Goal: Feedback & Contribution: Submit feedback/report problem

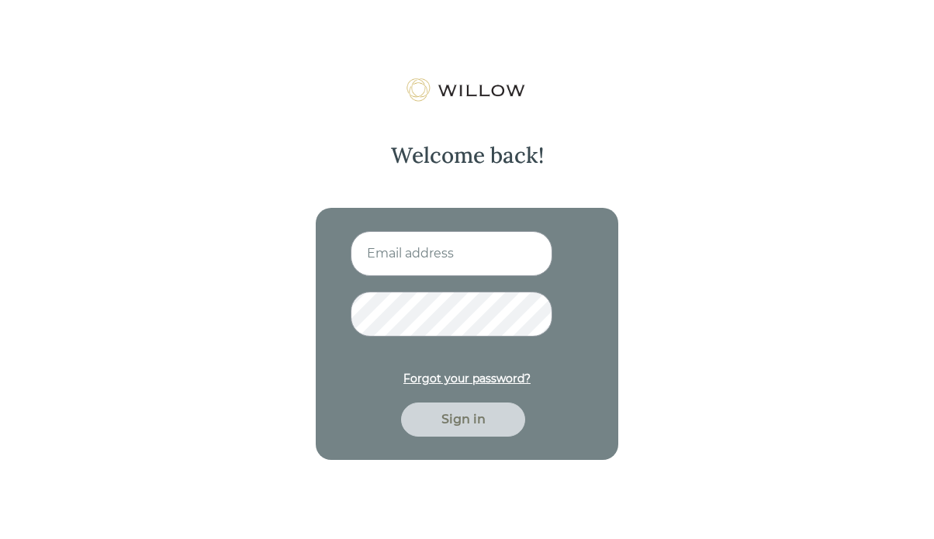
click at [407, 254] on input at bounding box center [452, 253] width 202 height 45
type input "[PERSON_NAME][EMAIL_ADDRESS][DOMAIN_NAME]"
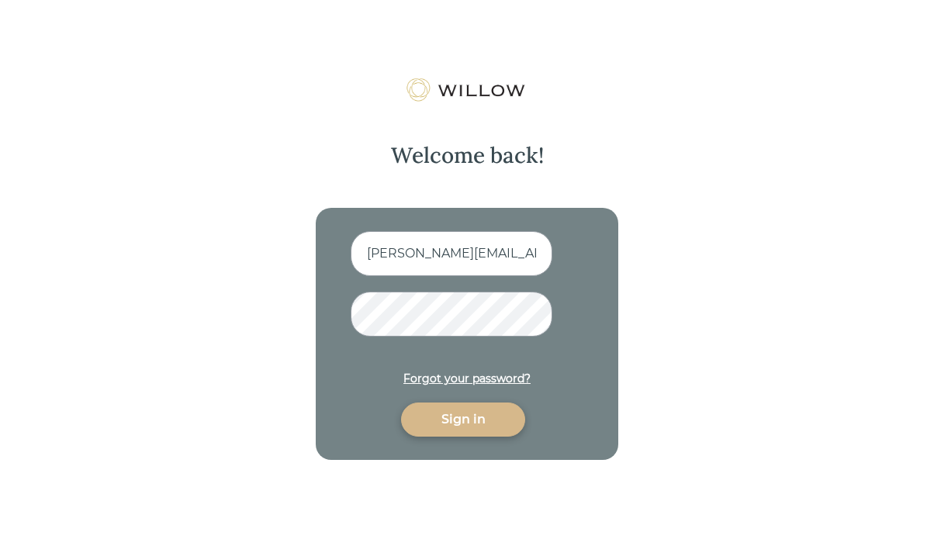
click at [462, 431] on div "Sign in" at bounding box center [463, 420] width 124 height 34
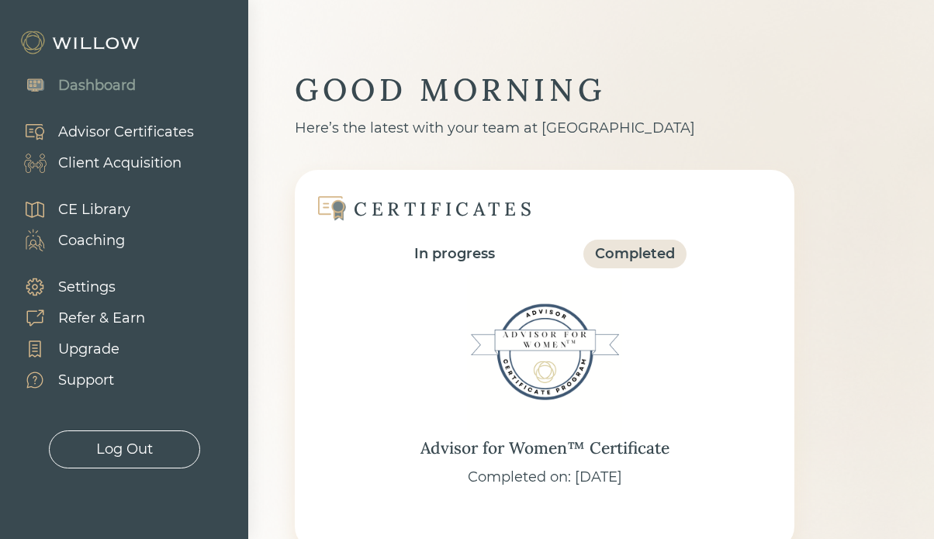
click at [120, 159] on div "Client Acquisition" at bounding box center [119, 163] width 123 height 21
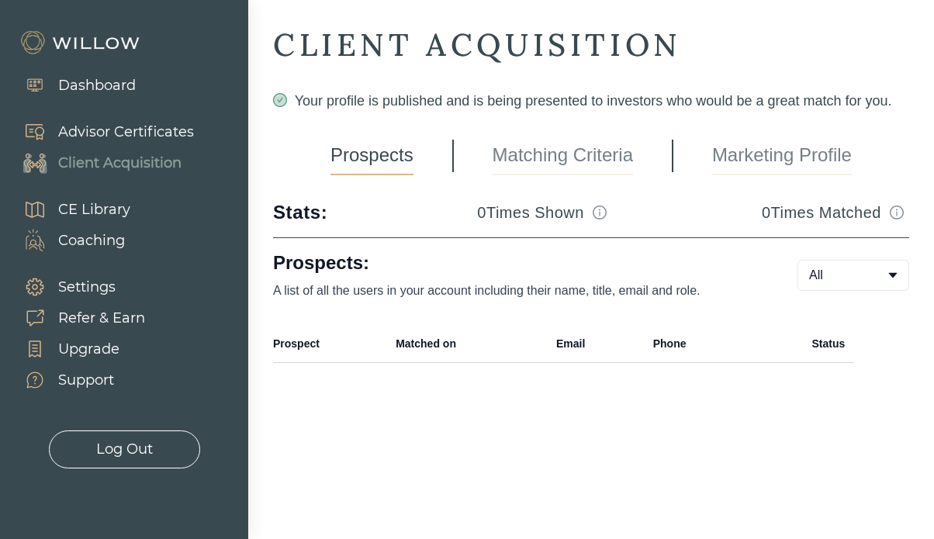
click at [79, 383] on div "Support" at bounding box center [86, 380] width 56 height 21
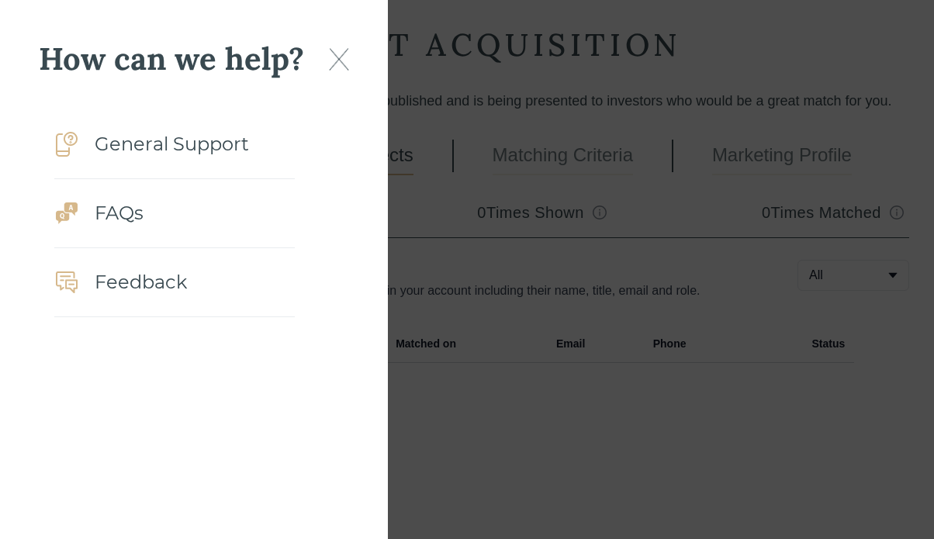
click at [339, 54] on img at bounding box center [339, 59] width 20 height 23
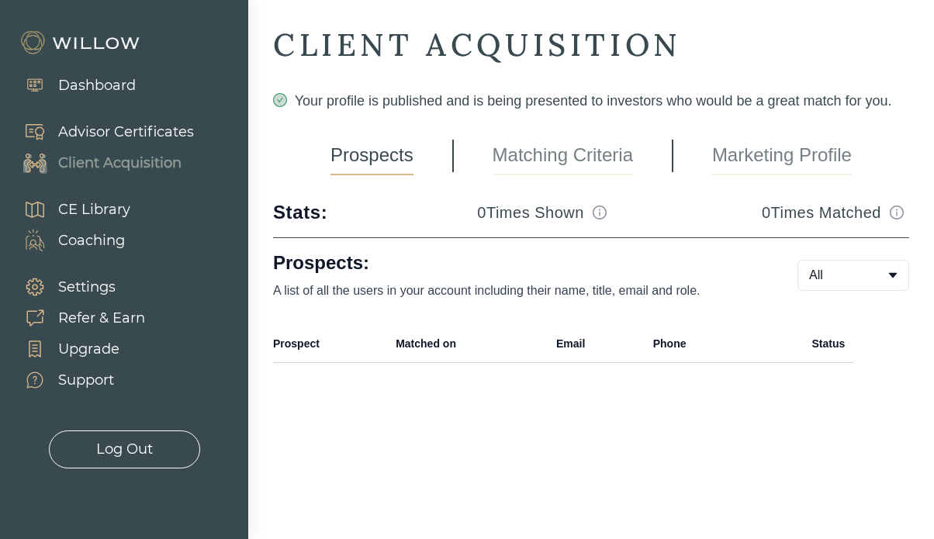
click at [68, 87] on div "Dashboard" at bounding box center [97, 85] width 78 height 21
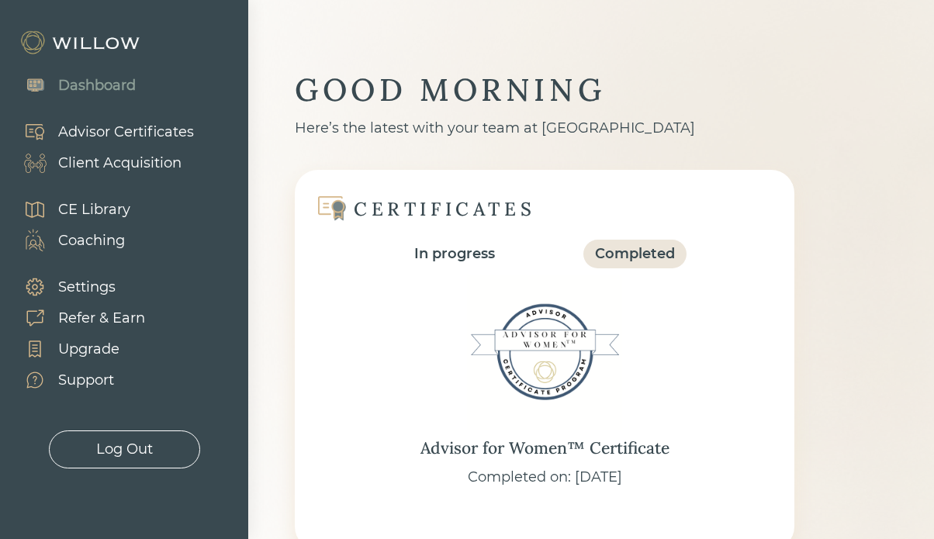
click at [80, 287] on div "Settings" at bounding box center [86, 287] width 57 height 21
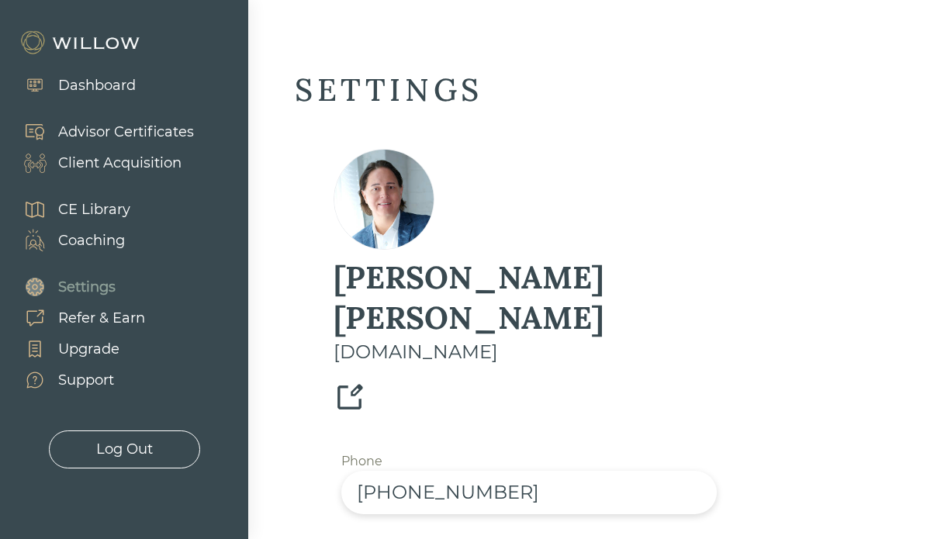
click at [92, 88] on div "Dashboard" at bounding box center [97, 85] width 78 height 21
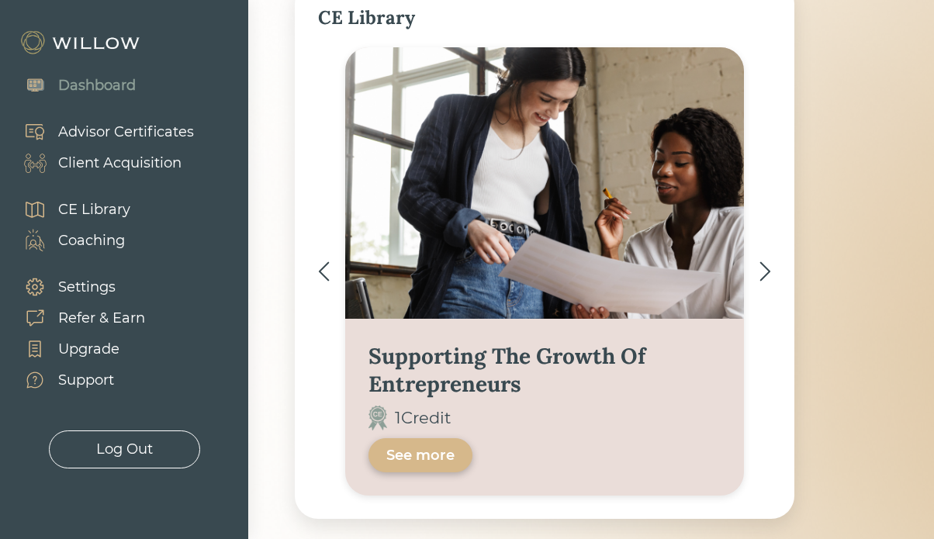
scroll to position [1150, 0]
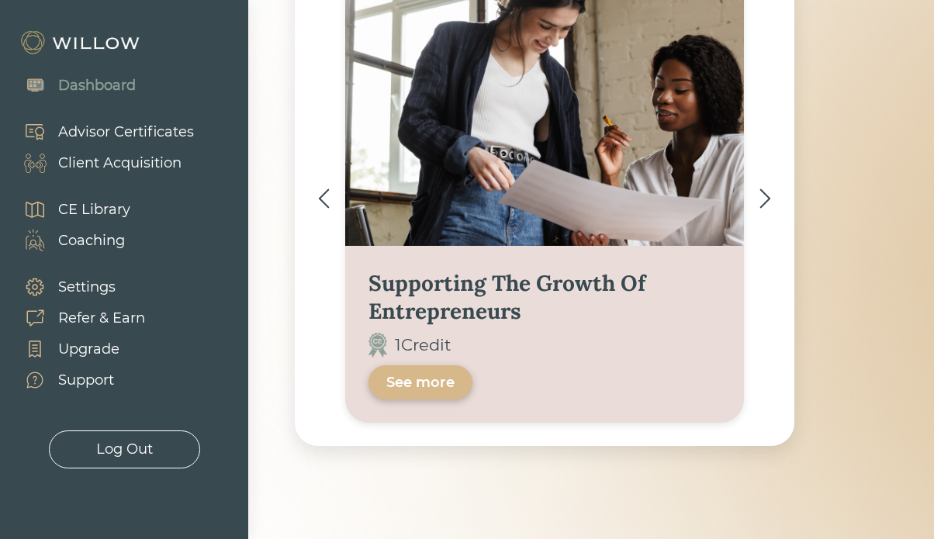
click at [81, 165] on div "Client Acquisition" at bounding box center [119, 163] width 123 height 21
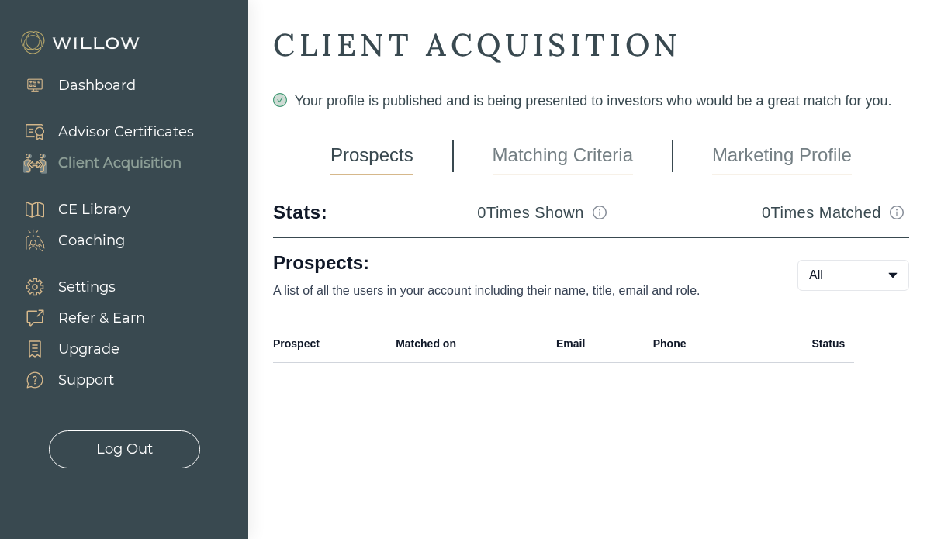
click at [92, 204] on div "CE Library" at bounding box center [94, 209] width 72 height 21
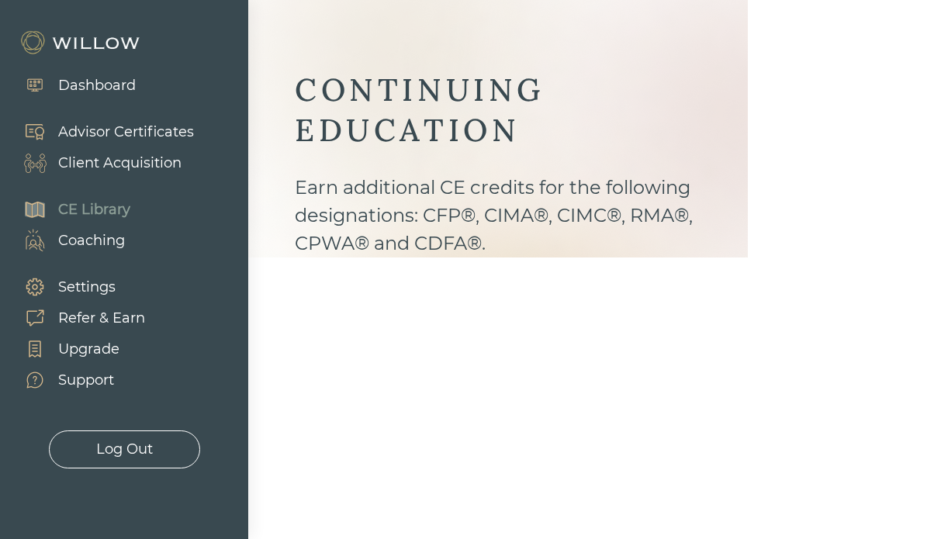
click at [84, 235] on div "Coaching" at bounding box center [91, 240] width 67 height 21
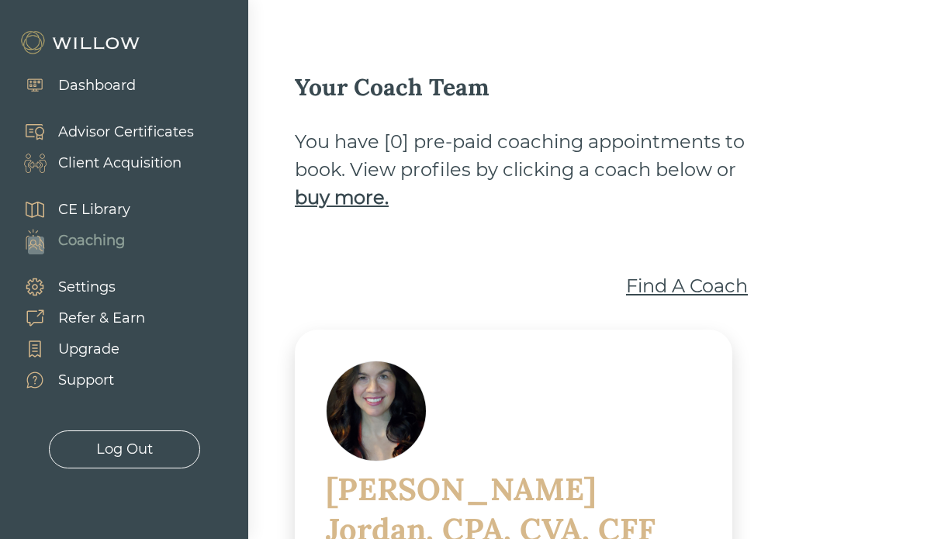
click at [79, 284] on div "Settings" at bounding box center [86, 287] width 57 height 21
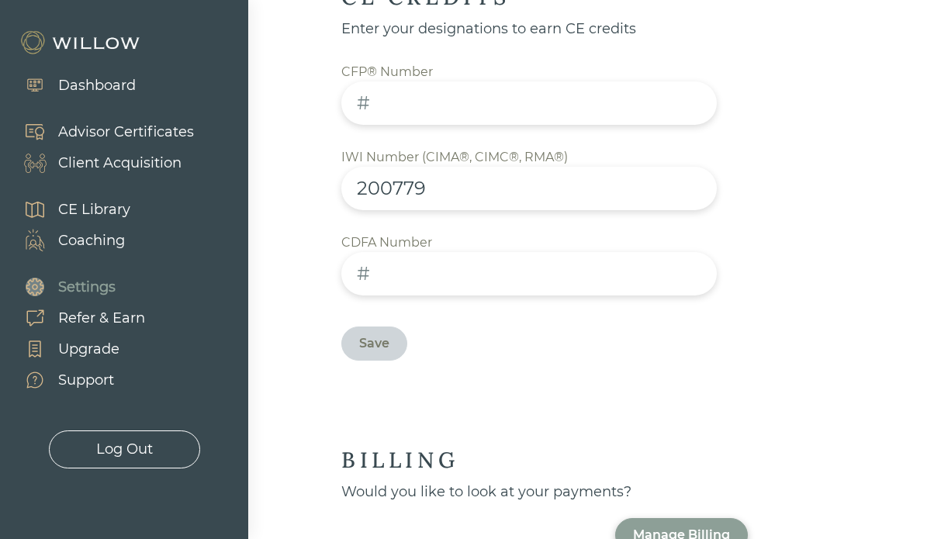
scroll to position [1001, 0]
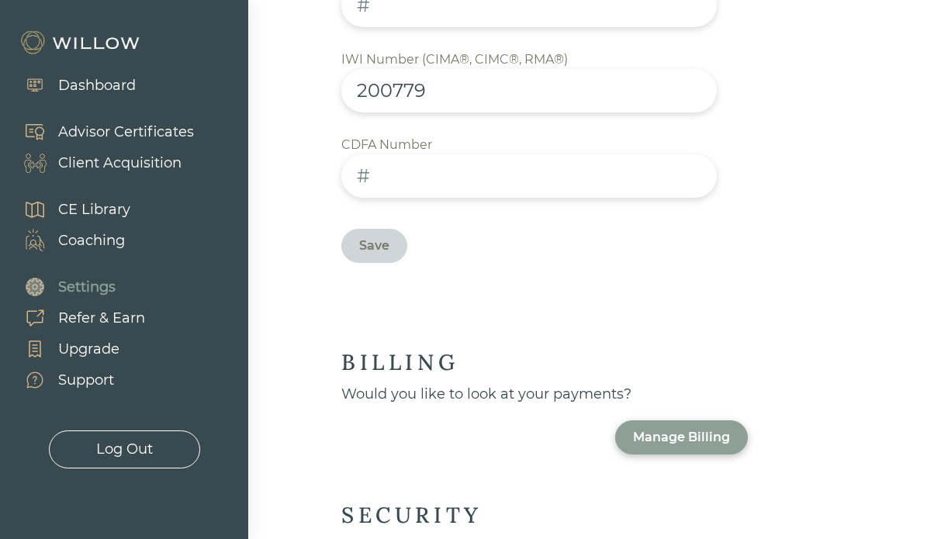
click at [663, 384] on div "Would you like to look at your payments? Manage Billing" at bounding box center [544, 419] width 407 height 71
click at [673, 428] on div "Manage Billing" at bounding box center [681, 437] width 97 height 19
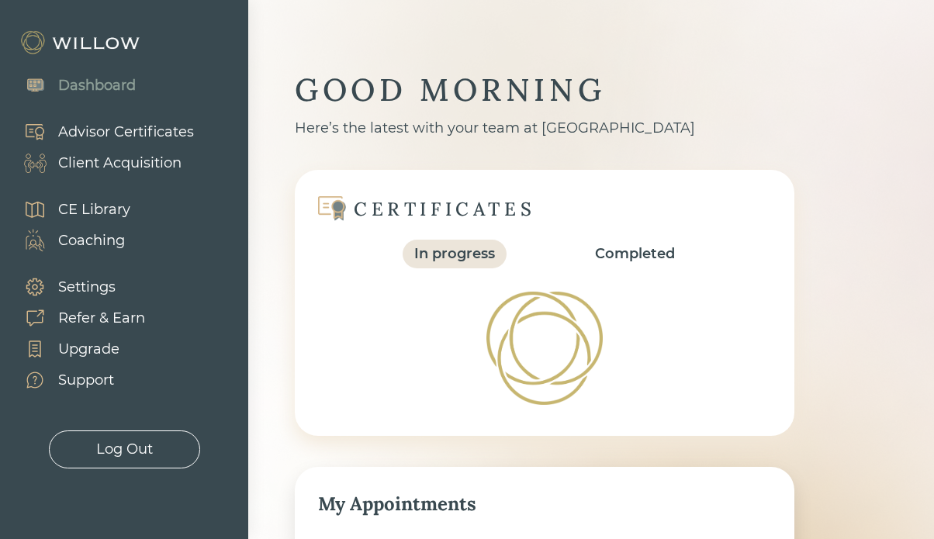
scroll to position [403, 0]
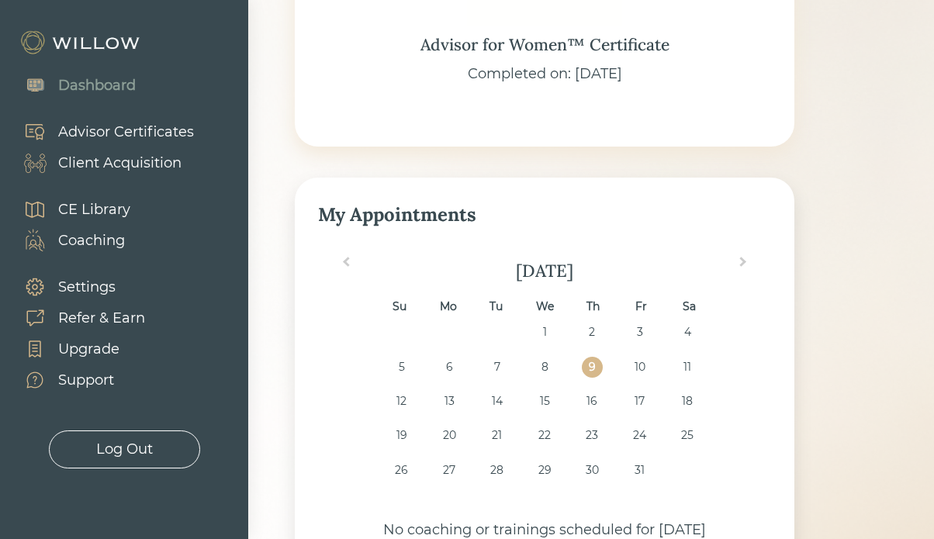
click at [85, 376] on div "Support" at bounding box center [86, 380] width 56 height 21
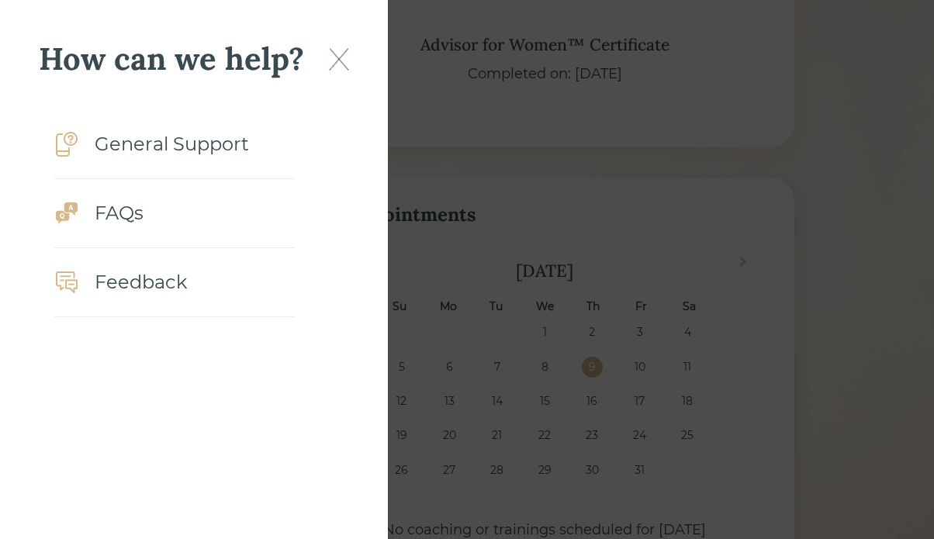
click at [117, 213] on div "FAQs" at bounding box center [119, 213] width 49 height 28
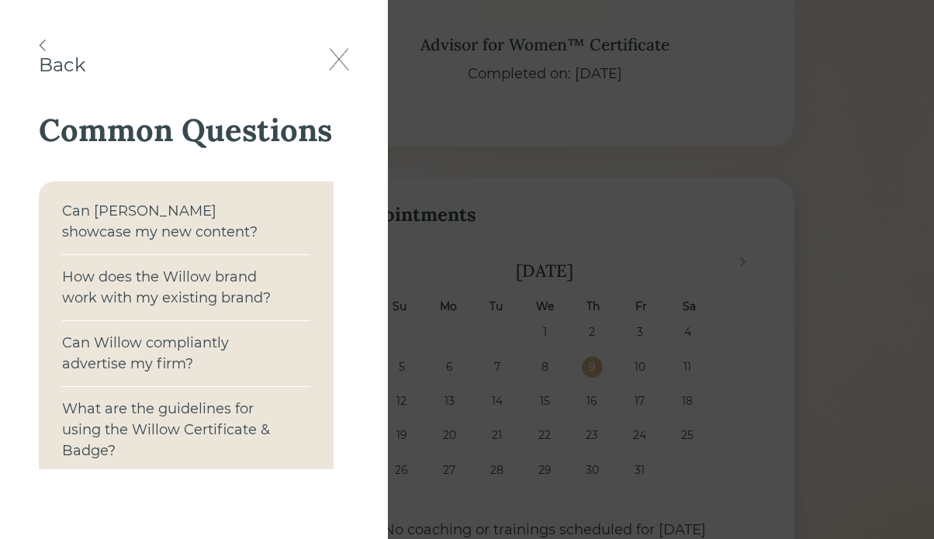
click at [46, 47] on div "Back" at bounding box center [62, 60] width 47 height 40
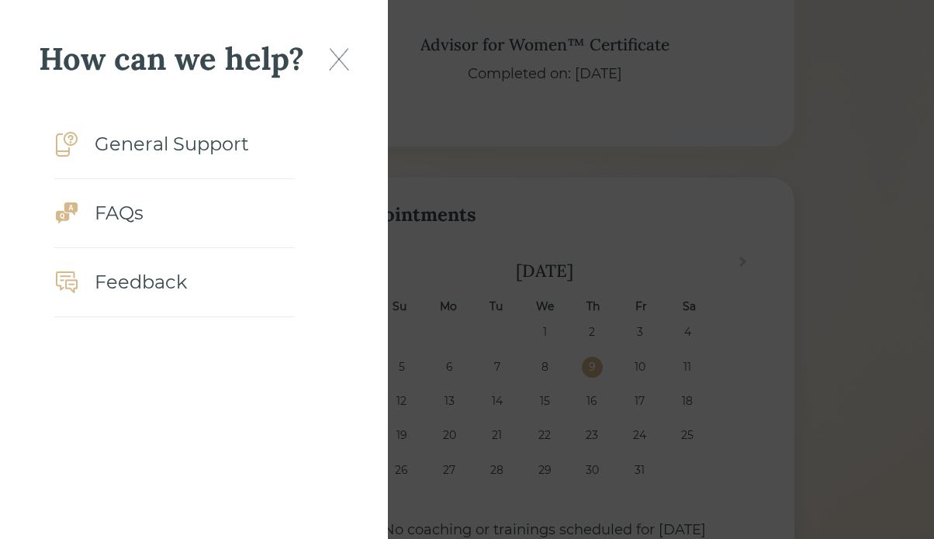
click at [165, 132] on div "General Support" at bounding box center [172, 144] width 154 height 28
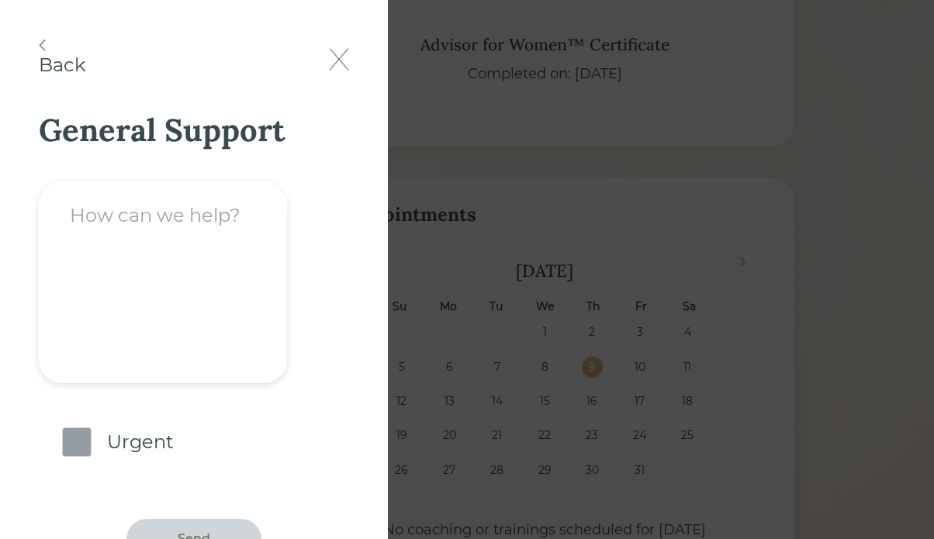
click at [80, 446] on span at bounding box center [76, 442] width 29 height 29
click at [62, 428] on input "checkbox" at bounding box center [62, 428] width 0 height 0
click at [88, 234] on textarea at bounding box center [163, 283] width 248 height 202
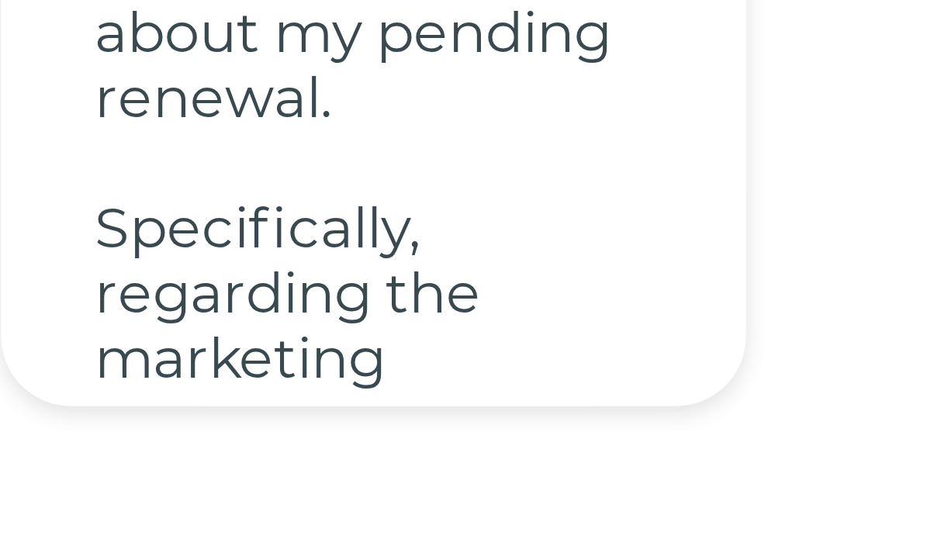
click at [199, 345] on textarea "I'd like to speak with someone about my pending renewal. Specifically, regardin…" at bounding box center [163, 283] width 248 height 202
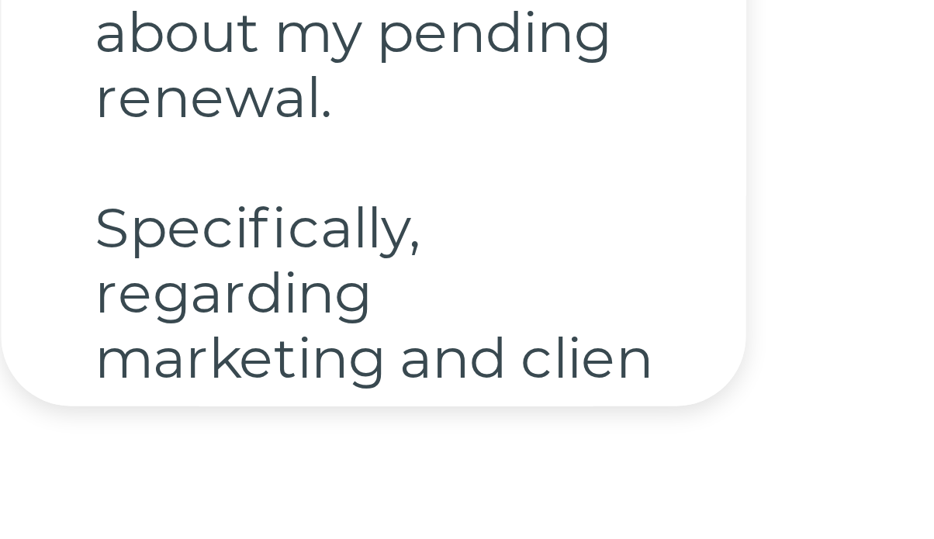
scroll to position [17, 0]
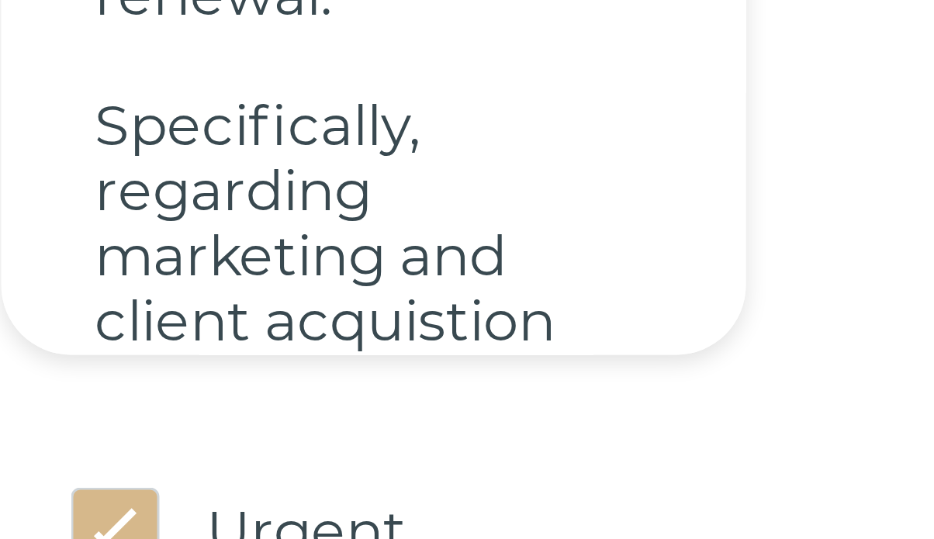
click at [192, 409] on form "I'd like to speak with someone about my pending renewal. Specifically, regardin…" at bounding box center [194, 355] width 310 height 409
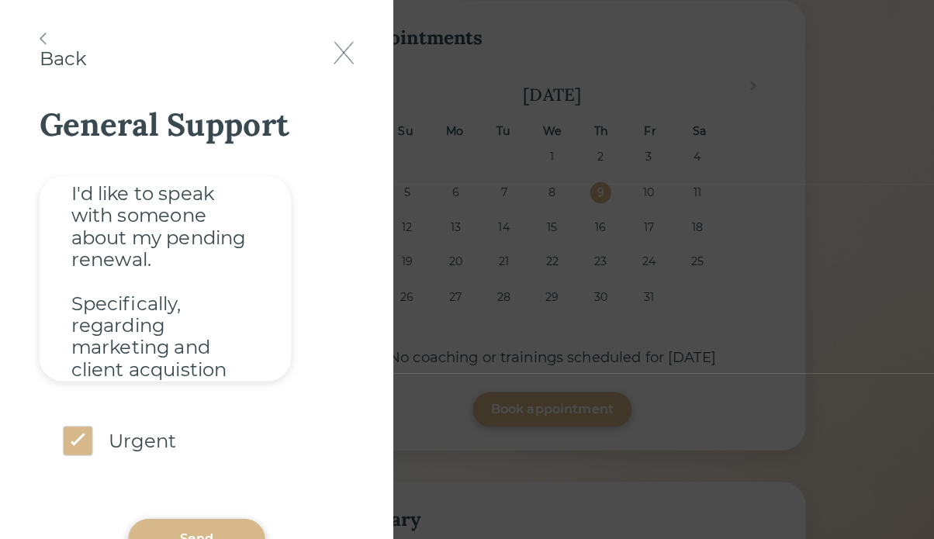
scroll to position [577, 0]
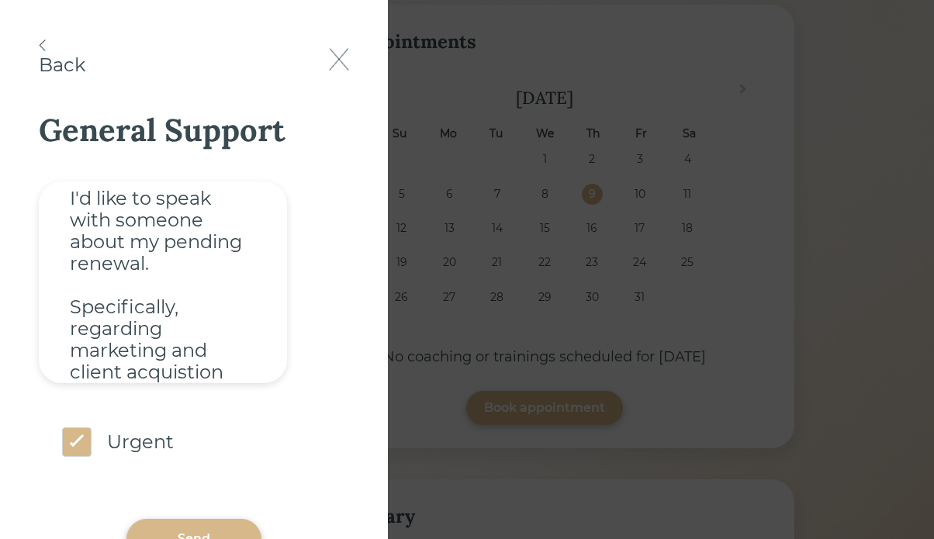
click at [234, 370] on textarea "I'd like to speak with someone about my pending renewal. Specifically, regardin…" at bounding box center [163, 283] width 248 height 202
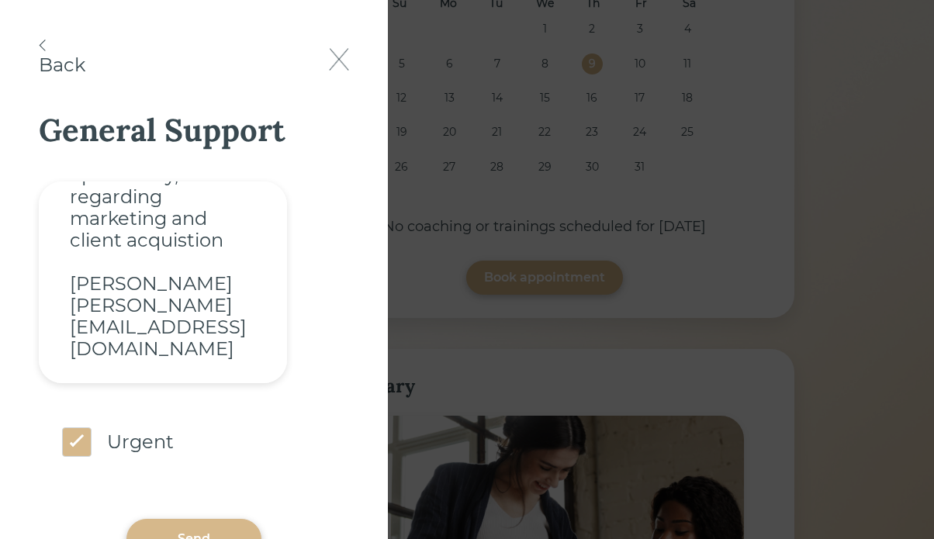
scroll to position [708, 0]
type textarea "I'd like to speak with someone about my pending renewal. Specifically, regardin…"
click at [190, 527] on div "Send" at bounding box center [193, 539] width 135 height 40
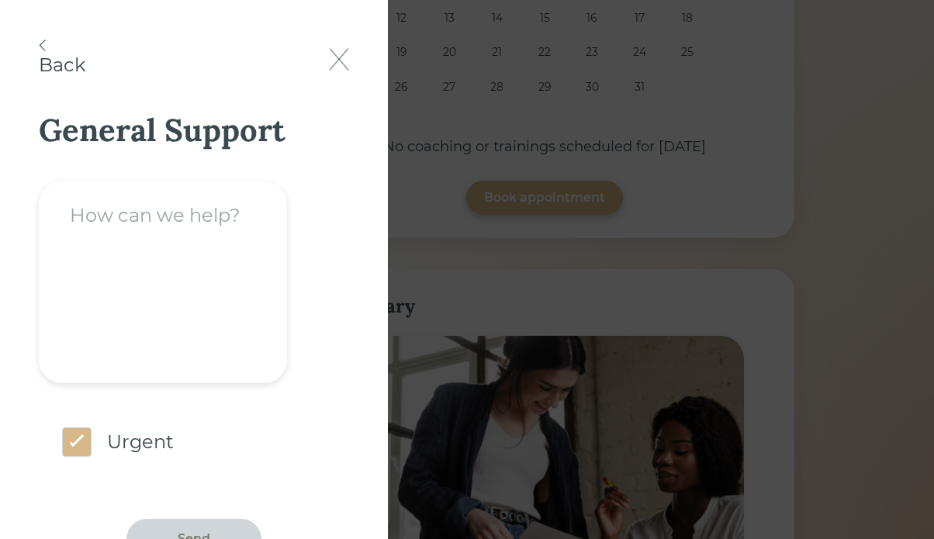
scroll to position [0, 0]
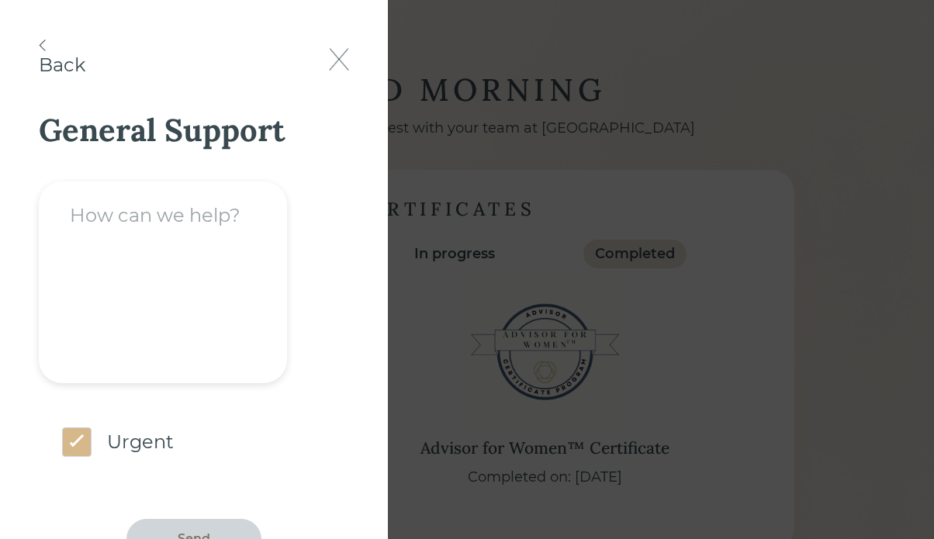
click at [338, 56] on img at bounding box center [339, 59] width 20 height 23
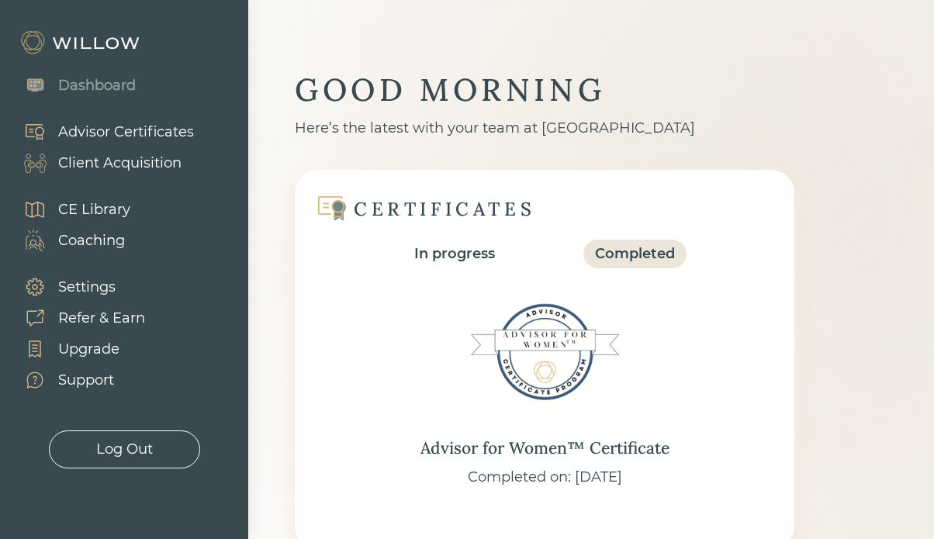
click at [79, 382] on div "Support" at bounding box center [86, 380] width 56 height 21
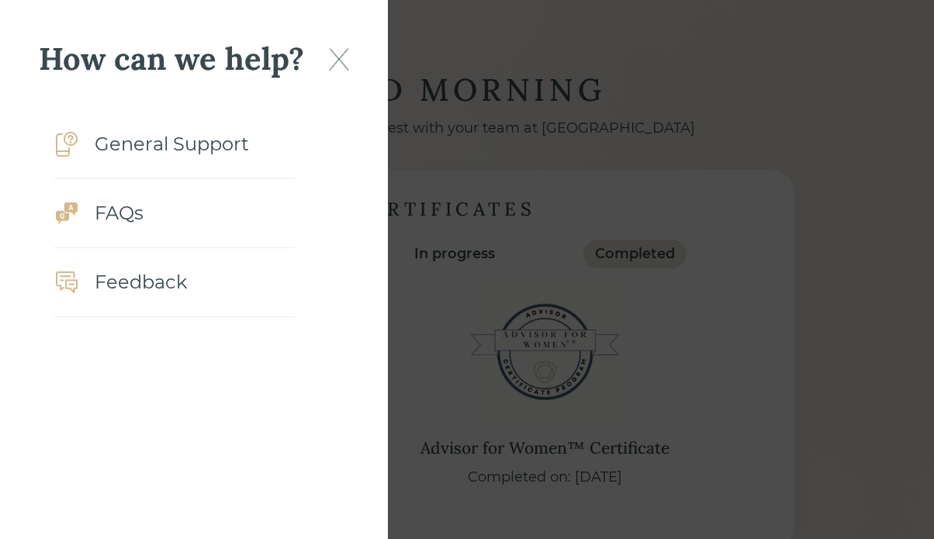
click at [114, 206] on div "FAQs" at bounding box center [119, 213] width 49 height 28
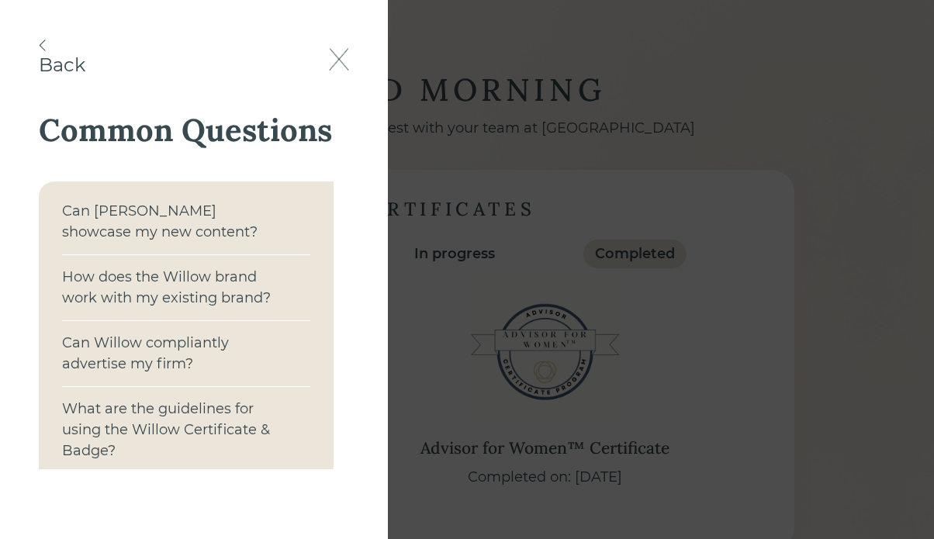
click at [41, 42] on img at bounding box center [42, 46] width 7 height 12
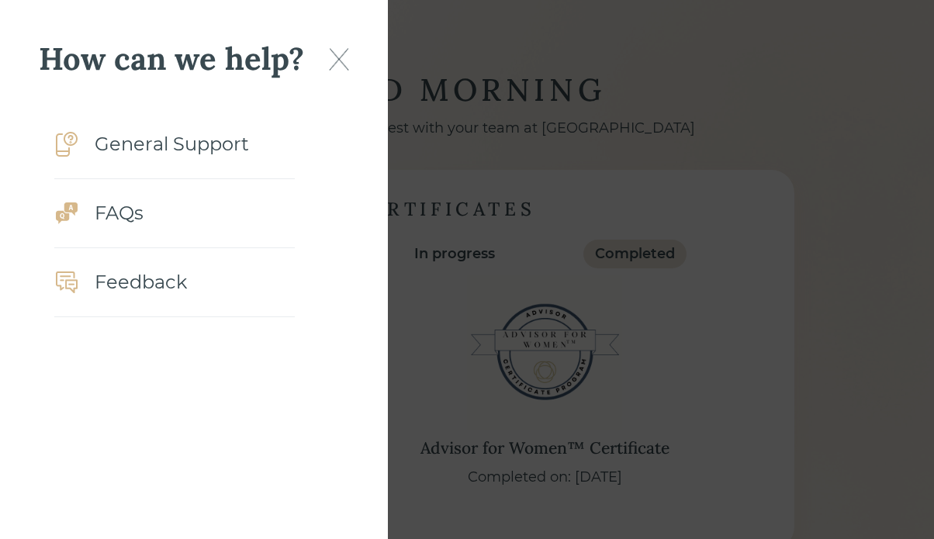
click at [136, 284] on div "Feedback" at bounding box center [141, 282] width 92 height 28
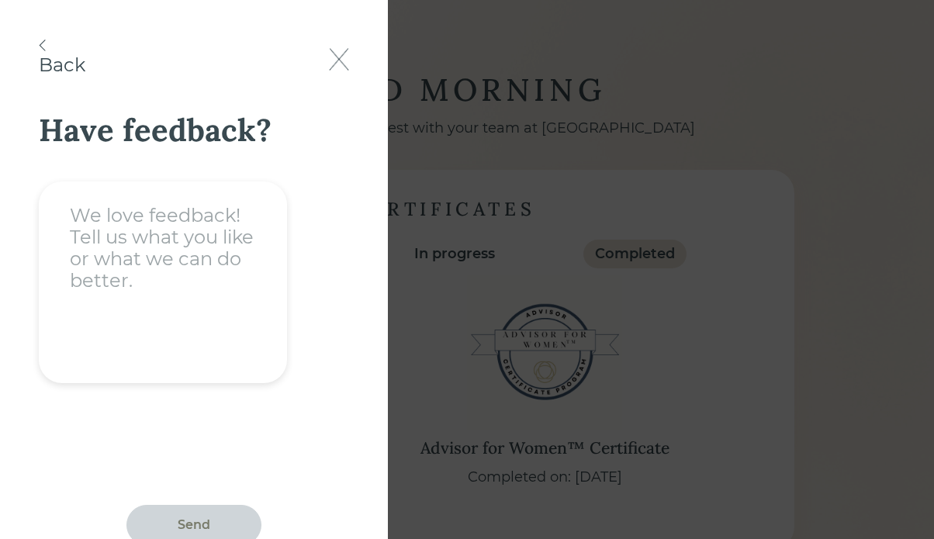
click at [338, 59] on img at bounding box center [339, 59] width 20 height 23
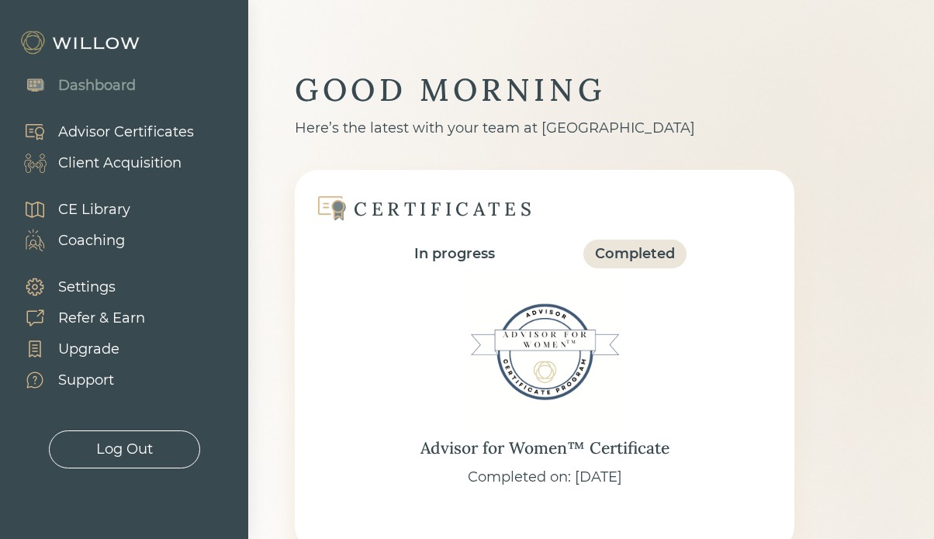
click at [75, 42] on img at bounding box center [81, 42] width 124 height 25
click at [121, 314] on div "Refer & Earn" at bounding box center [101, 318] width 87 height 21
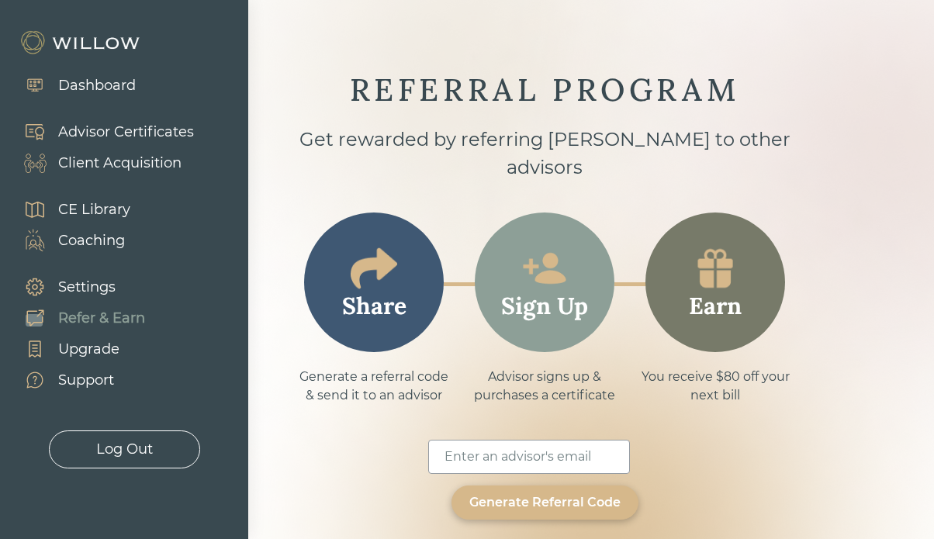
click at [81, 352] on div "Upgrade" at bounding box center [88, 349] width 61 height 21
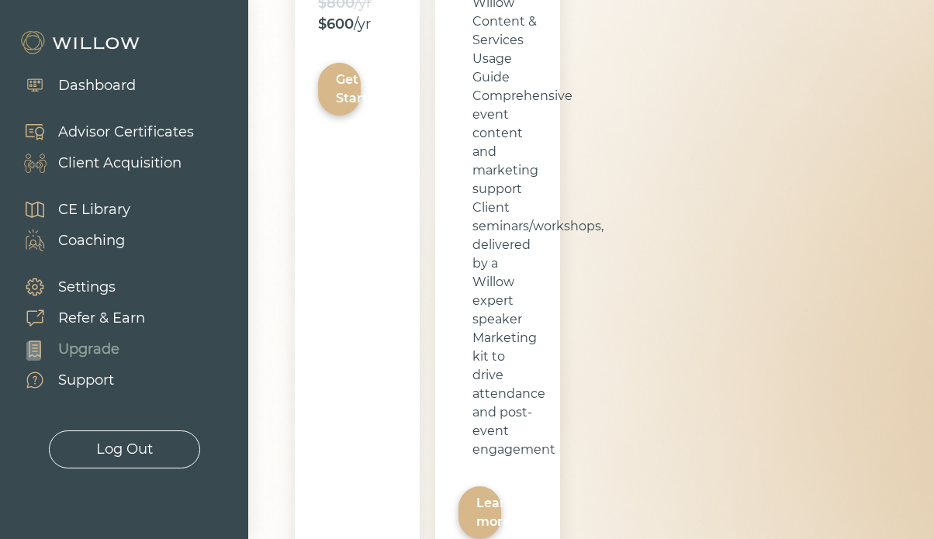
scroll to position [1177, 0]
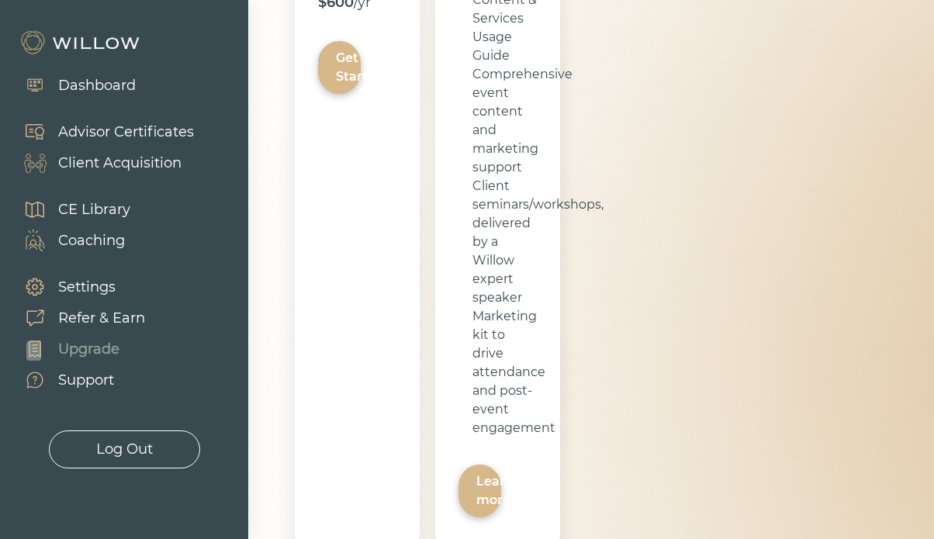
click at [89, 384] on div "Support" at bounding box center [86, 380] width 56 height 21
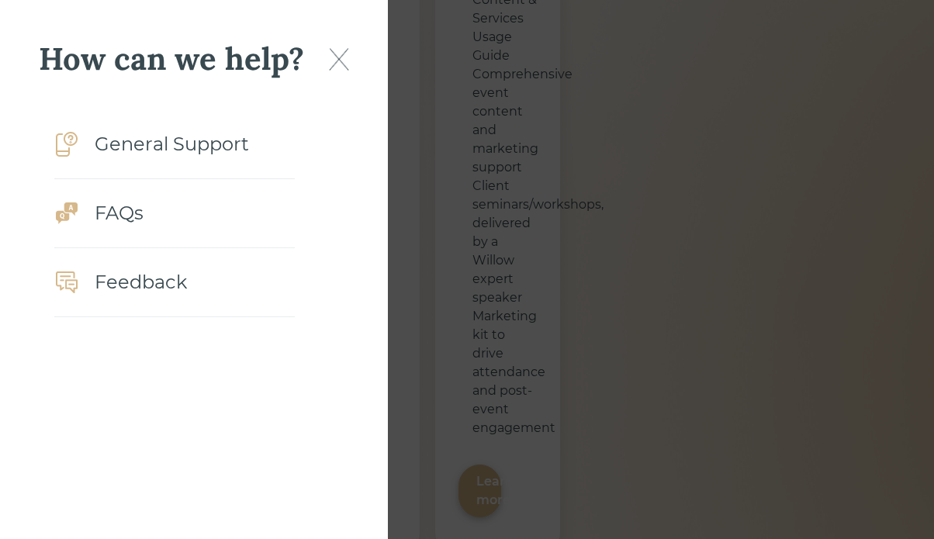
click at [338, 57] on img at bounding box center [339, 59] width 20 height 23
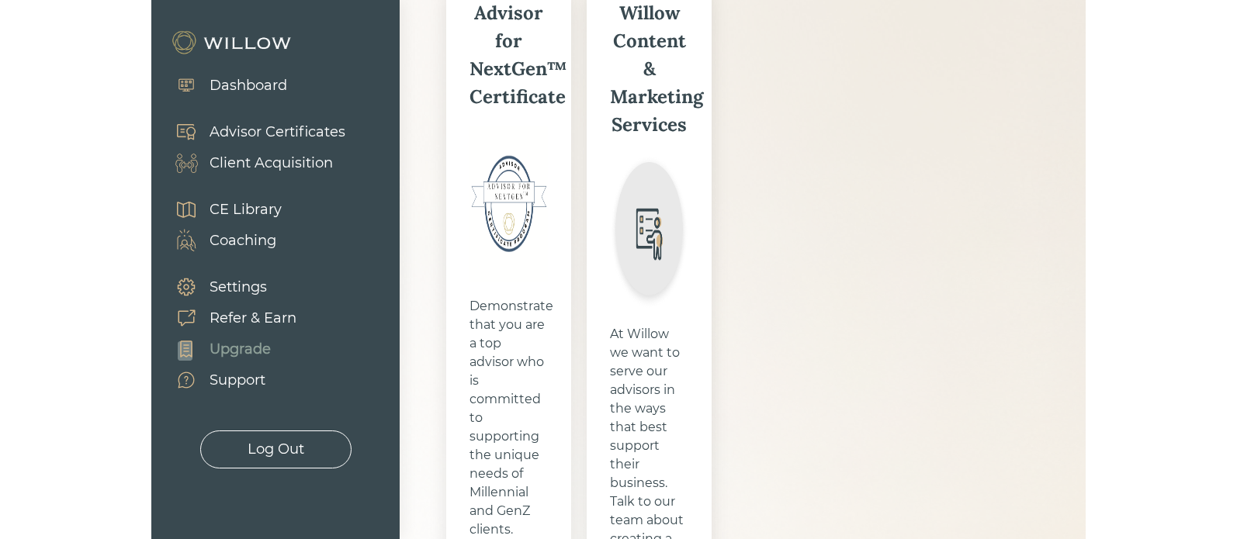
scroll to position [0, 0]
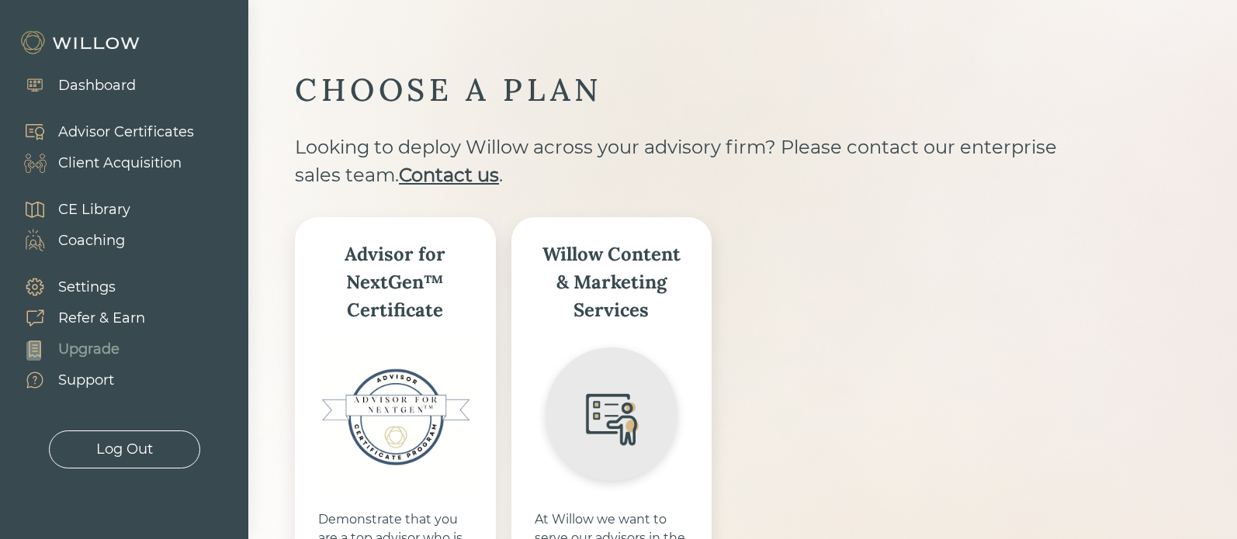
click at [463, 177] on b "Contact us" at bounding box center [449, 175] width 100 height 23
